Goal: Use online tool/utility: Utilize a website feature to perform a specific function

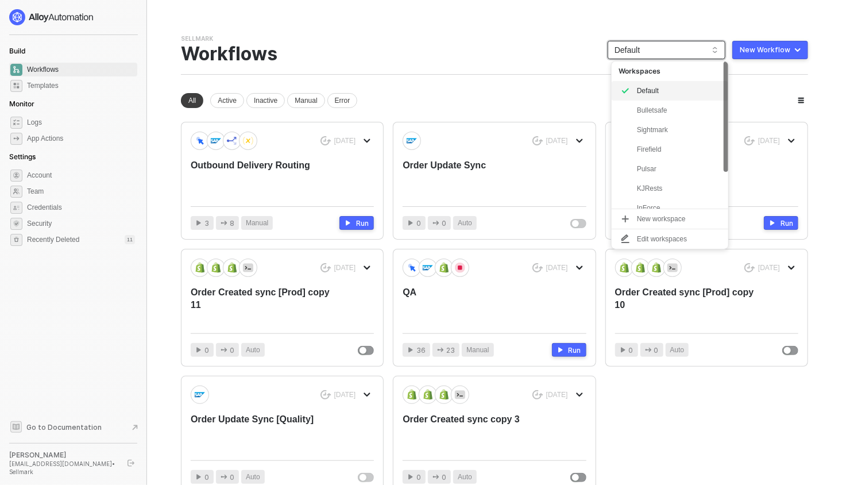
click at [657, 53] on span "Default" at bounding box center [666, 49] width 104 height 17
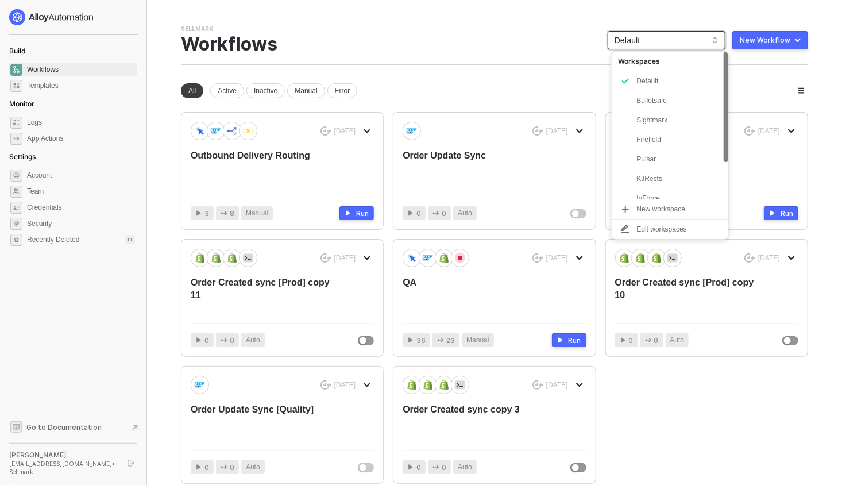
scroll to position [7, 0]
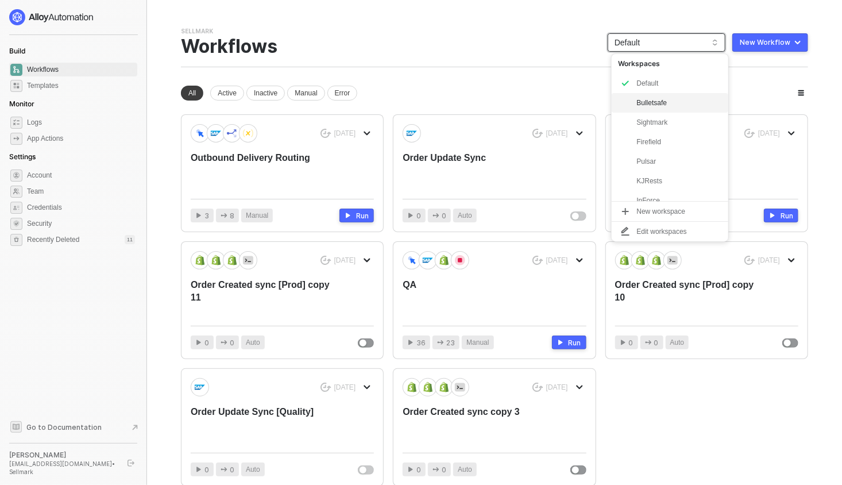
click at [653, 108] on div "Bulletsafe" at bounding box center [679, 103] width 84 height 14
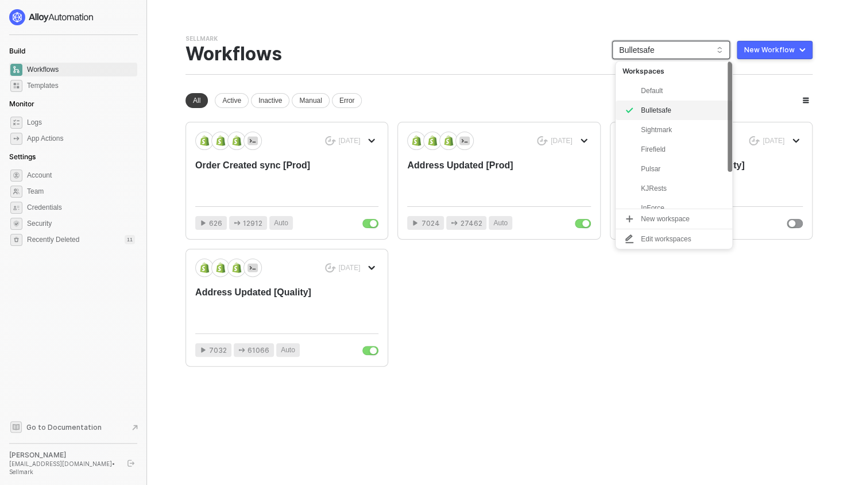
click at [668, 57] on span "Bulletsafe" at bounding box center [671, 49] width 104 height 17
click at [650, 130] on div "Sightmark" at bounding box center [683, 130] width 84 height 14
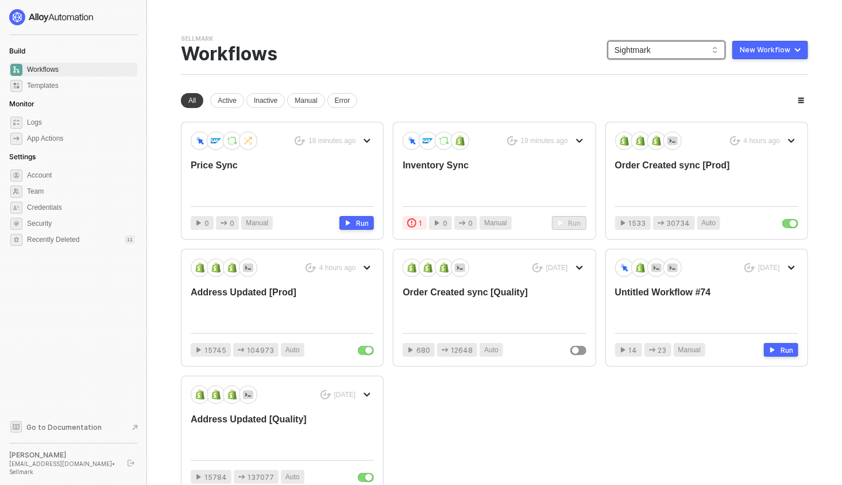
click at [680, 44] on span "Sightmark" at bounding box center [666, 49] width 104 height 17
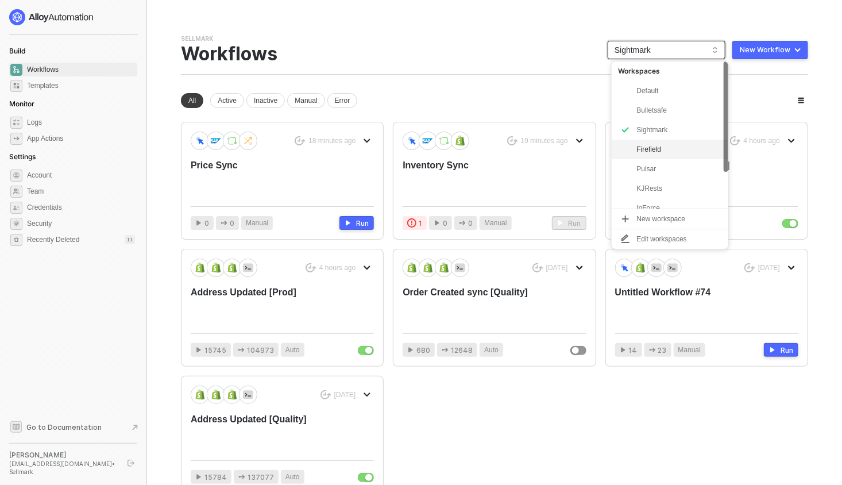
click at [655, 153] on div "Firefield" at bounding box center [679, 149] width 84 height 14
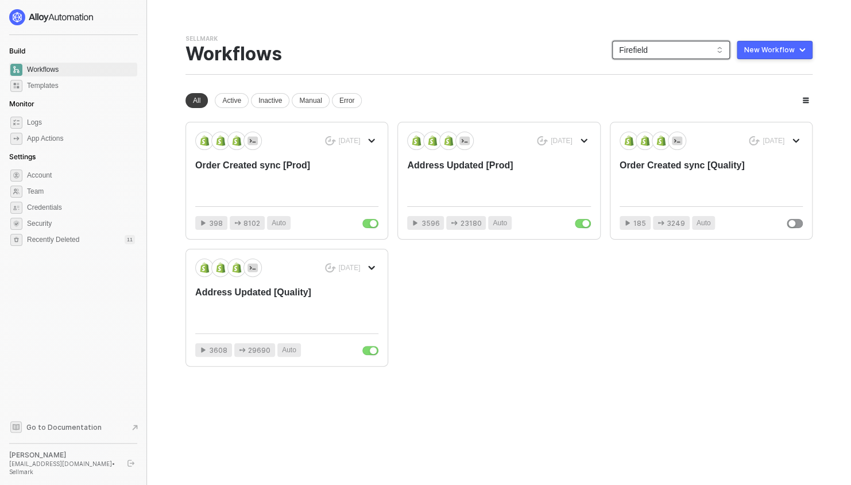
click at [659, 47] on span "Firefield" at bounding box center [671, 49] width 104 height 17
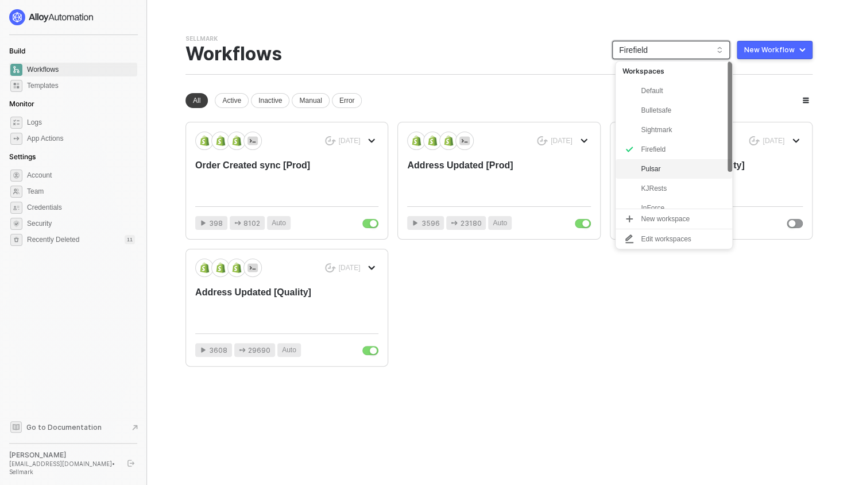
click at [652, 164] on div "Pulsar" at bounding box center [683, 169] width 84 height 14
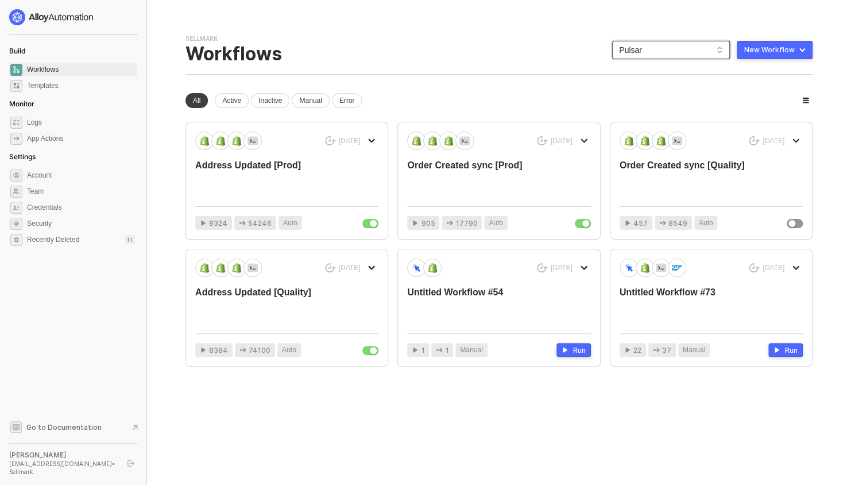
click at [706, 48] on span "Pulsar" at bounding box center [671, 49] width 104 height 17
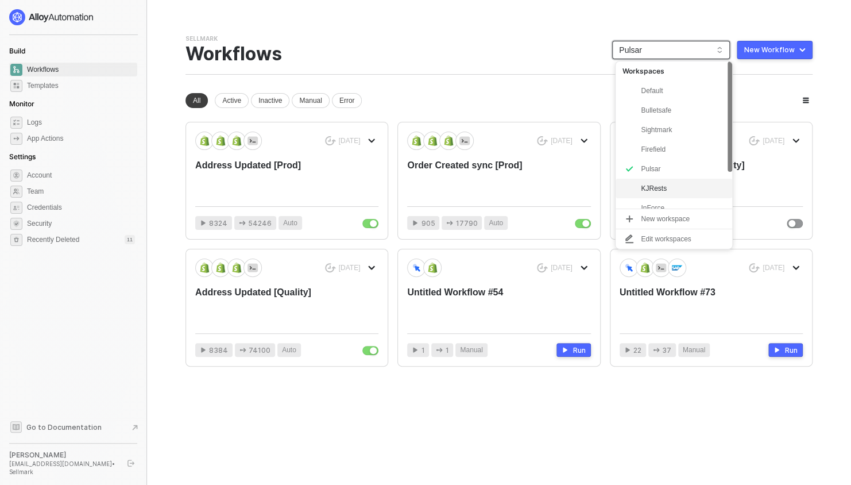
click at [668, 191] on div "KJRests" at bounding box center [683, 188] width 84 height 14
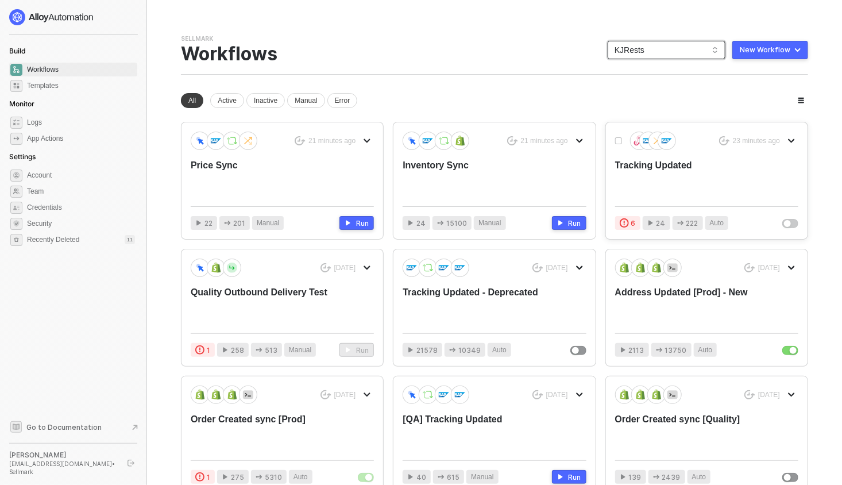
click at [711, 169] on div "Tracking Updated" at bounding box center [688, 178] width 146 height 38
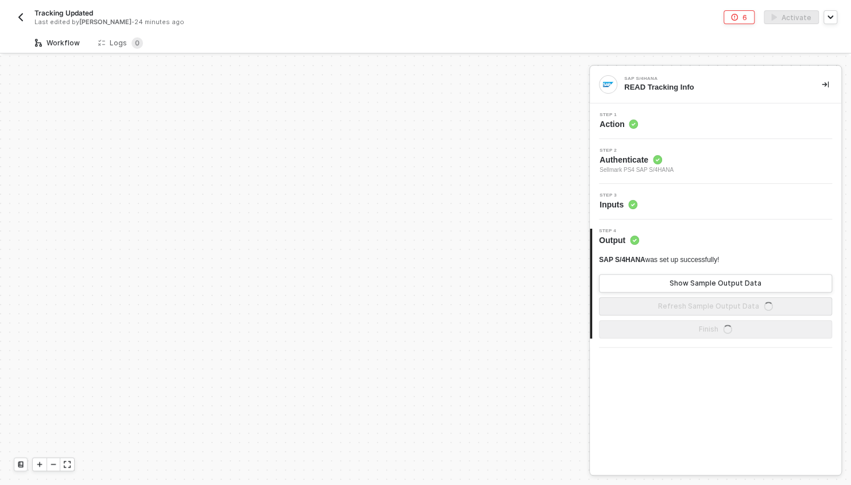
scroll to position [551, 0]
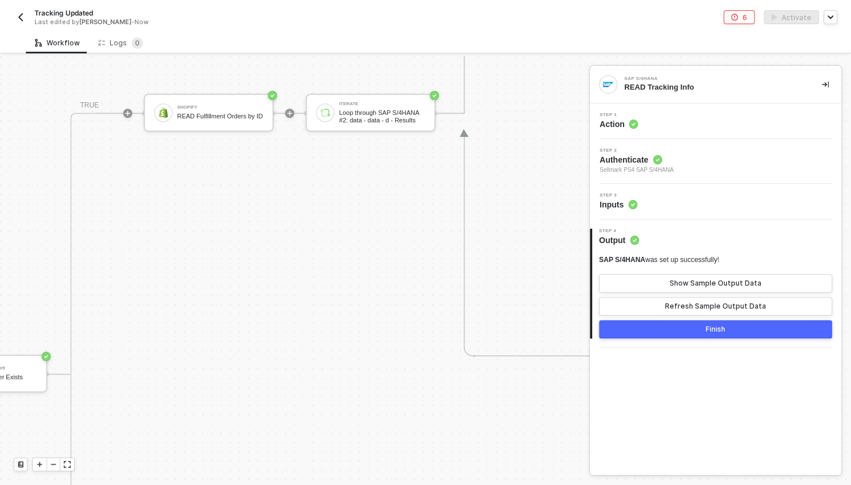
scroll to position [371, 808]
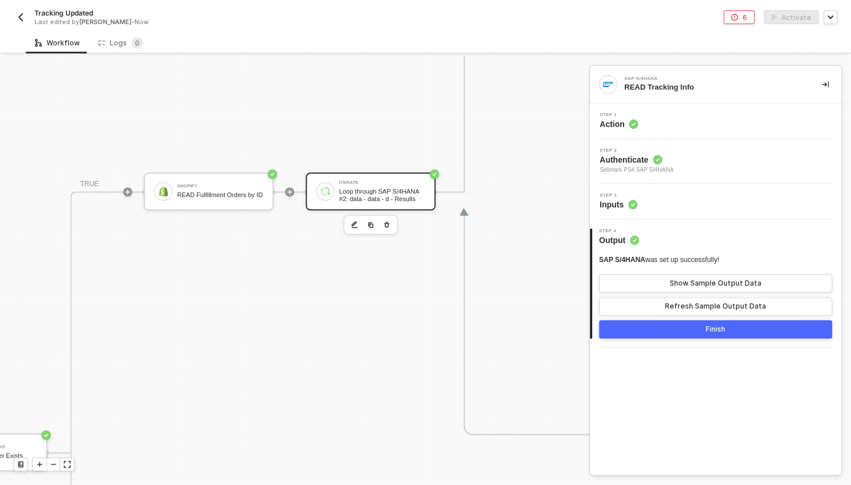
click at [336, 190] on div "Iterate Loop through SAP S/4HANA #2: data - data - d - Results" at bounding box center [379, 191] width 91 height 22
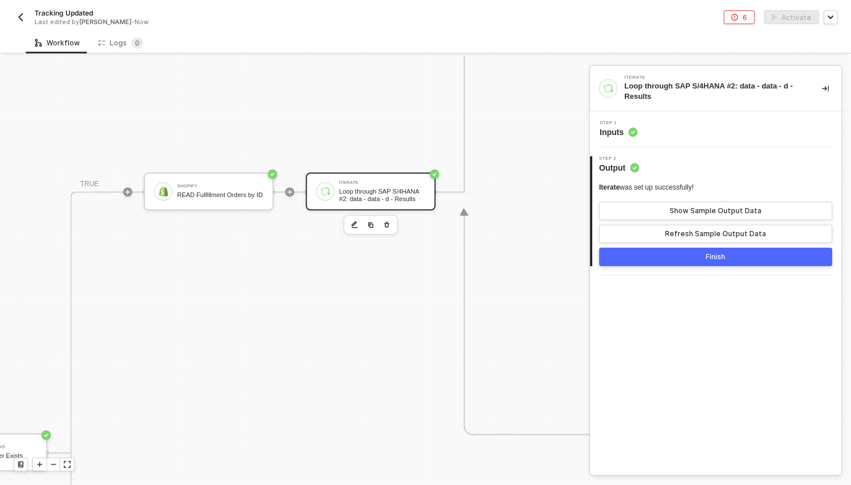
click at [673, 135] on div "Step 1 Inputs" at bounding box center [717, 129] width 249 height 17
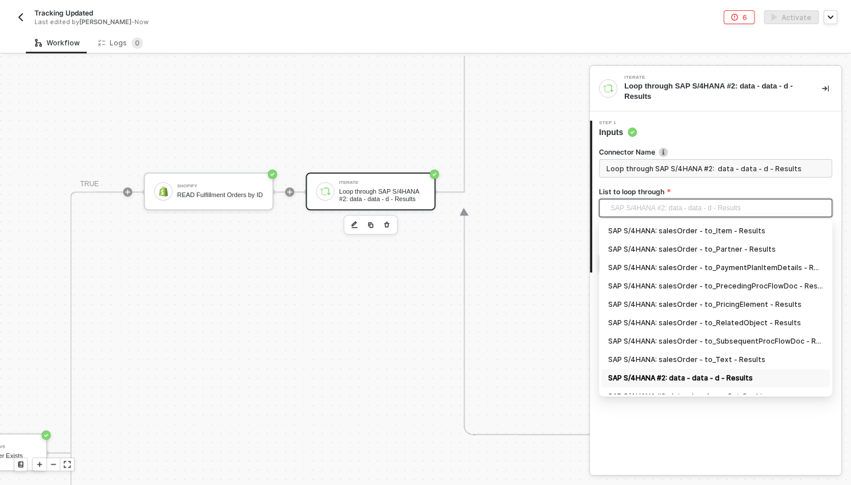
click at [717, 211] on span "SAP S/4HANA #2: data - data - d - Results" at bounding box center [717, 207] width 215 height 17
click at [710, 374] on div "SAP S/4HANA #2: data - data - d - Results" at bounding box center [715, 377] width 215 height 13
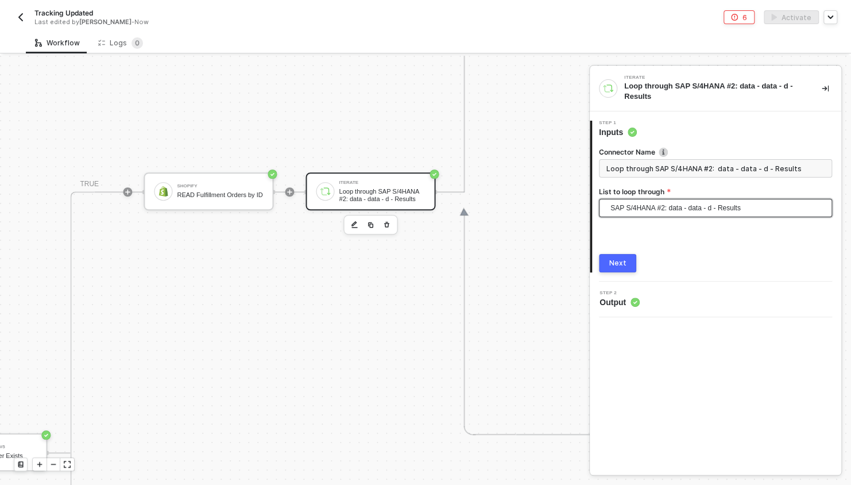
drag, startPoint x: 622, startPoint y: 267, endPoint x: 668, endPoint y: 246, distance: 49.8
click at [668, 246] on div "Connector Name Loop through SAP S/4HANA #2: data - data - d - Results List to l…" at bounding box center [715, 205] width 233 height 134
click at [615, 262] on div "Next" at bounding box center [617, 262] width 17 height 9
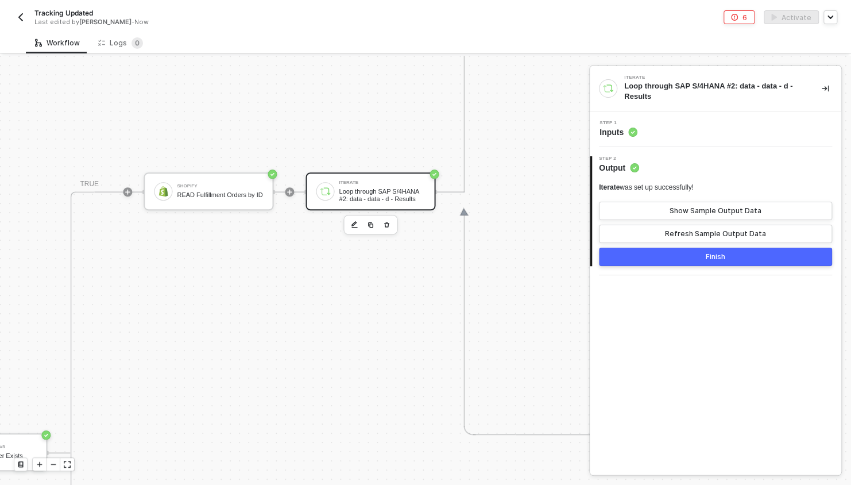
click at [685, 217] on button "Show Sample Output Data" at bounding box center [715, 211] width 233 height 18
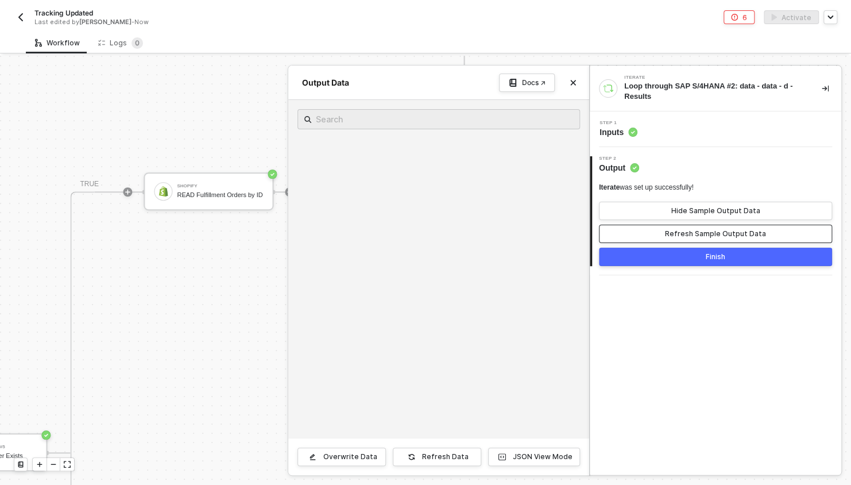
click at [697, 234] on div "Refresh Sample Output Data" at bounding box center [715, 233] width 101 height 9
click at [796, 323] on div "Iterate Loop through SAP S/4HANA #2: data - data - d - Results Step 1 Inputs 2 …" at bounding box center [715, 270] width 251 height 408
click at [73, 123] on div at bounding box center [425, 270] width 851 height 429
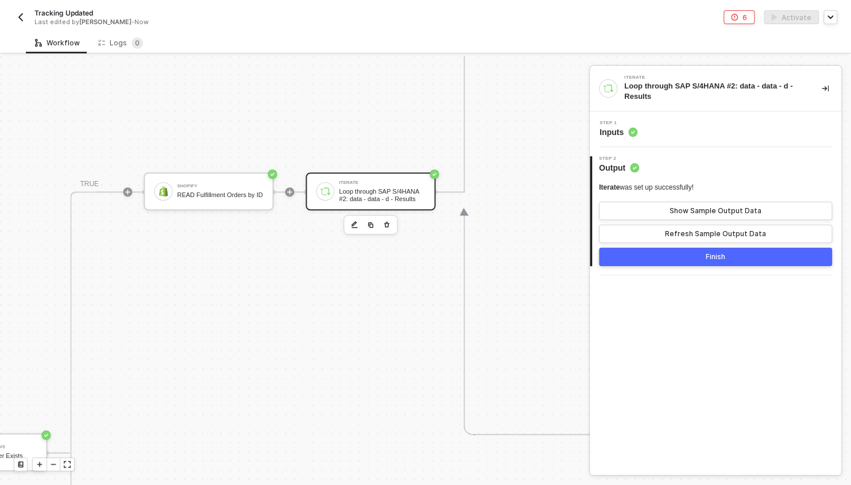
click at [680, 228] on button "Refresh Sample Output Data" at bounding box center [715, 233] width 233 height 18
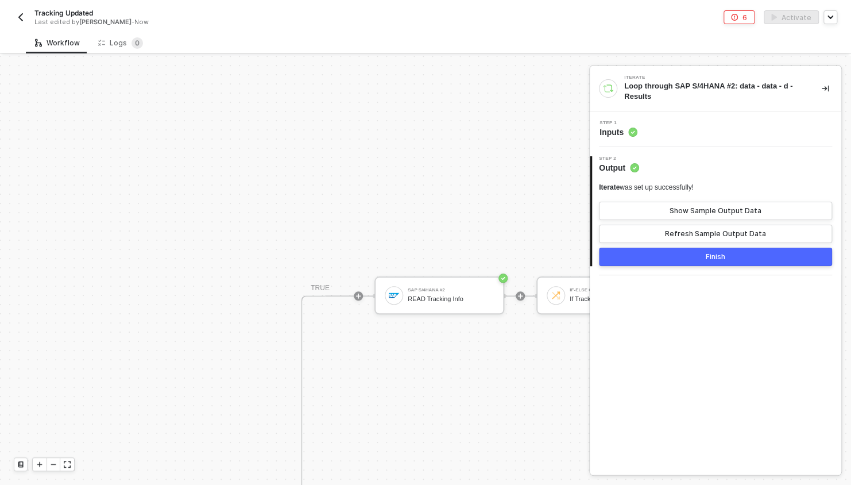
scroll to position [532, 189]
click at [412, 287] on div "SAP S/4HANA #2" at bounding box center [451, 286] width 86 height 5
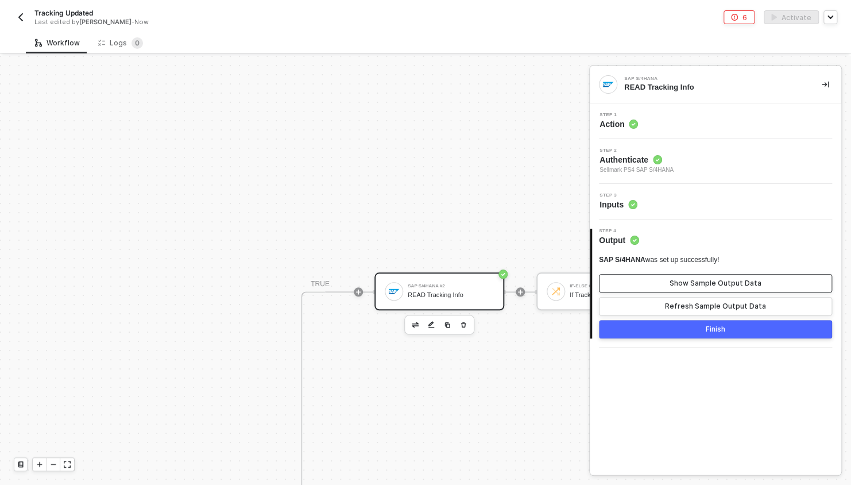
click at [696, 287] on div "Show Sample Output Data" at bounding box center [715, 282] width 92 height 9
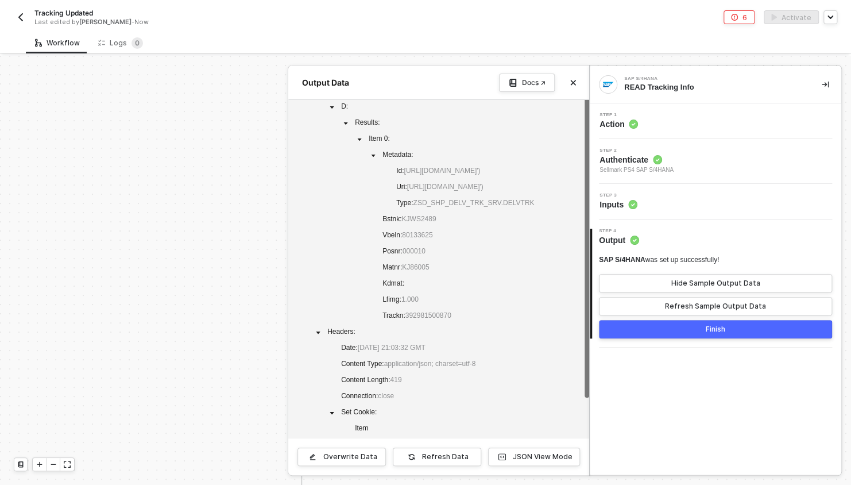
scroll to position [0, 0]
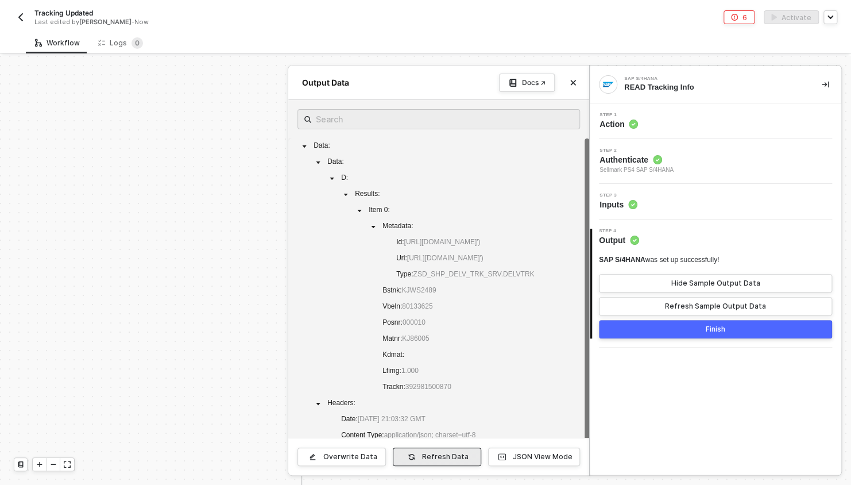
click at [426, 456] on div "Refresh Data" at bounding box center [445, 456] width 47 height 9
click at [513, 456] on button "JSON View Mode" at bounding box center [534, 456] width 92 height 18
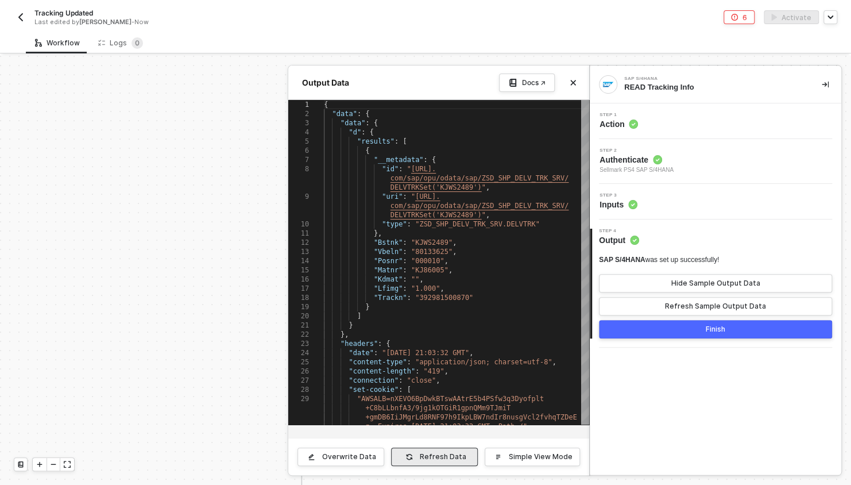
click at [427, 454] on div "Refresh Data" at bounding box center [443, 456] width 47 height 9
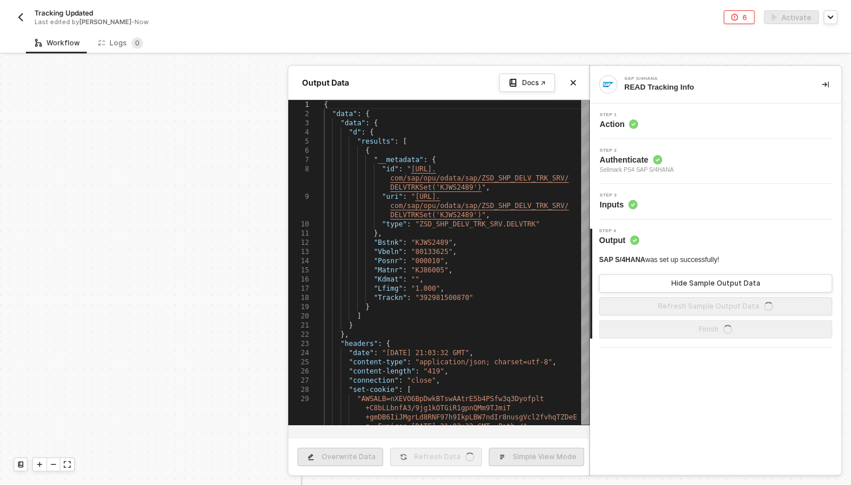
type textarea "{ "data": { "data": { "d": { "results": [ { "__metadata": { "id": "https://sell…"
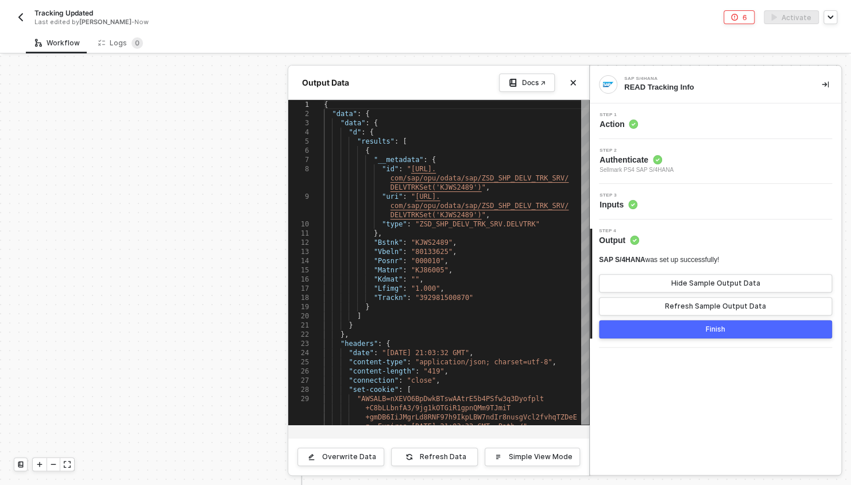
click at [51, 248] on div at bounding box center [425, 270] width 851 height 429
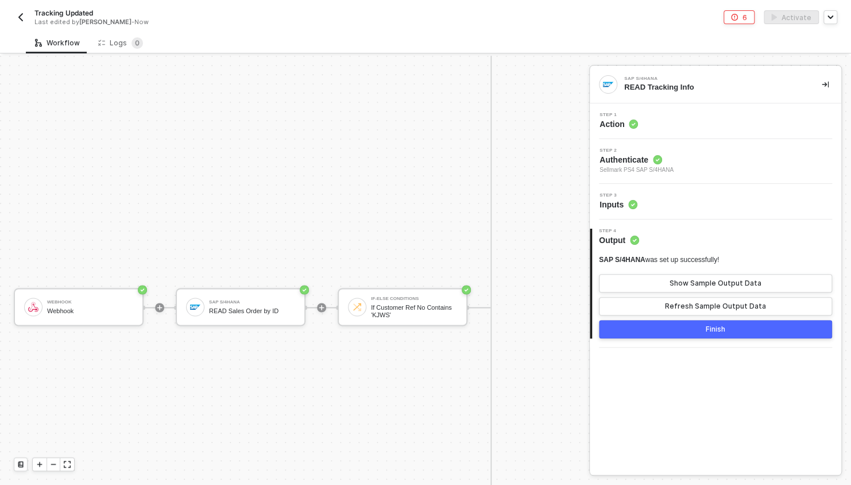
scroll to position [834, 0]
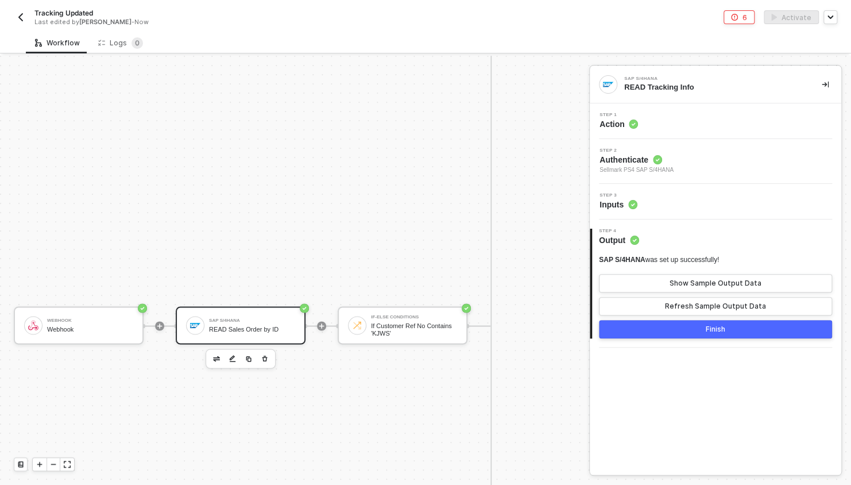
click at [215, 320] on div "SAP S/4HANA" at bounding box center [252, 319] width 86 height 5
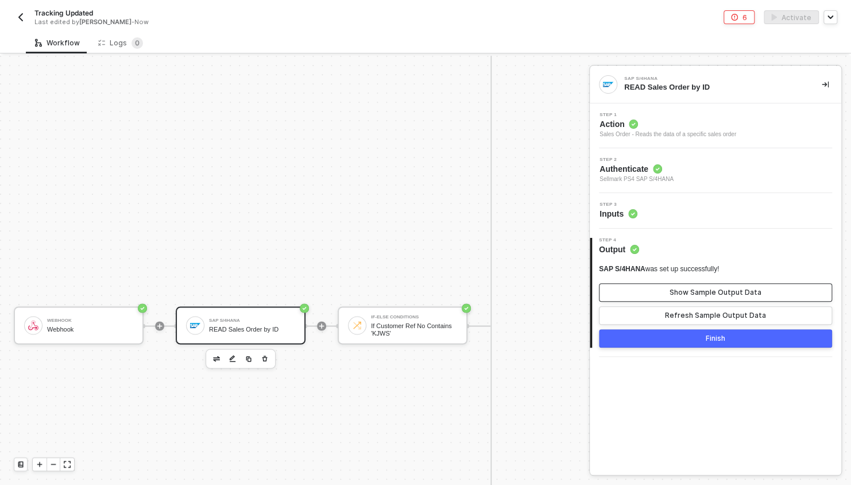
click at [648, 295] on button "Show Sample Output Data" at bounding box center [715, 292] width 233 height 18
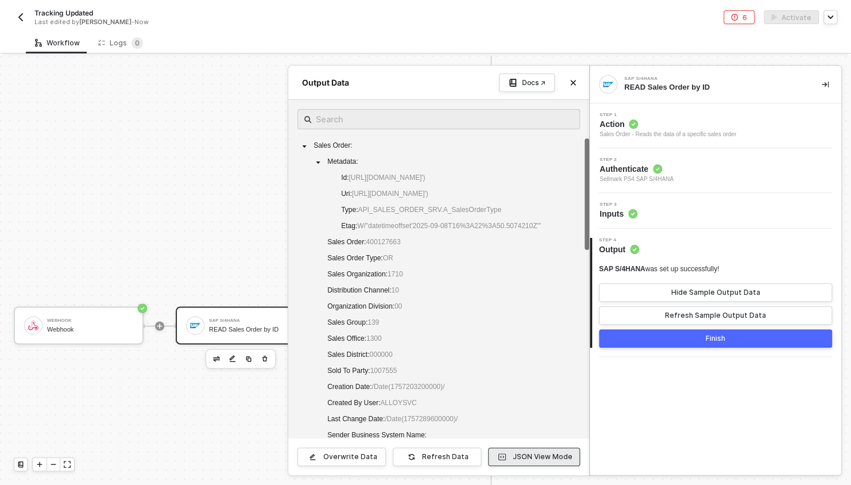
click at [537, 459] on div "JSON View Mode" at bounding box center [543, 456] width 60 height 9
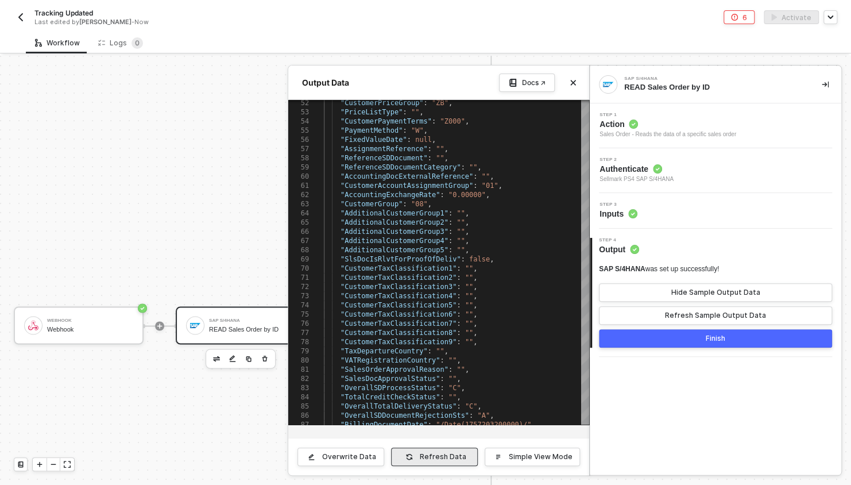
click at [429, 464] on button "Refresh Data" at bounding box center [434, 456] width 87 height 18
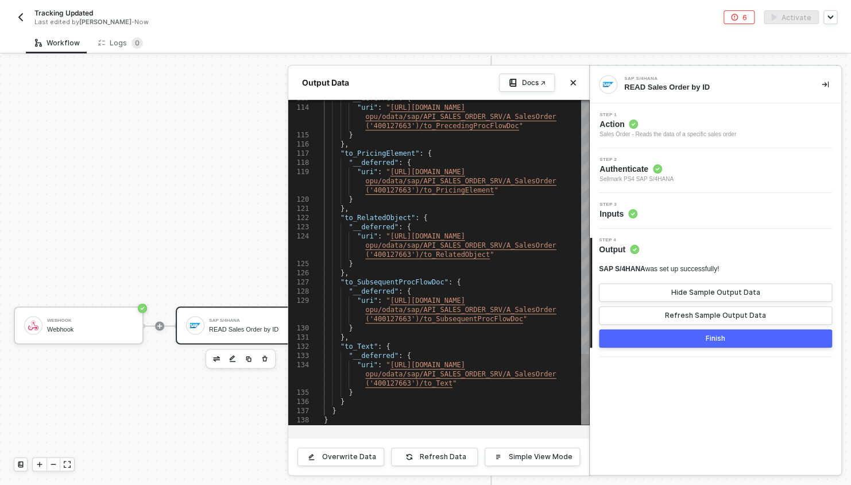
type textarea "} }, "to_Text": { "__deferred": { "uri": "https://sellmarksap.sc1.hec.ondemand.…"
